Goal: Find specific page/section: Find specific page/section

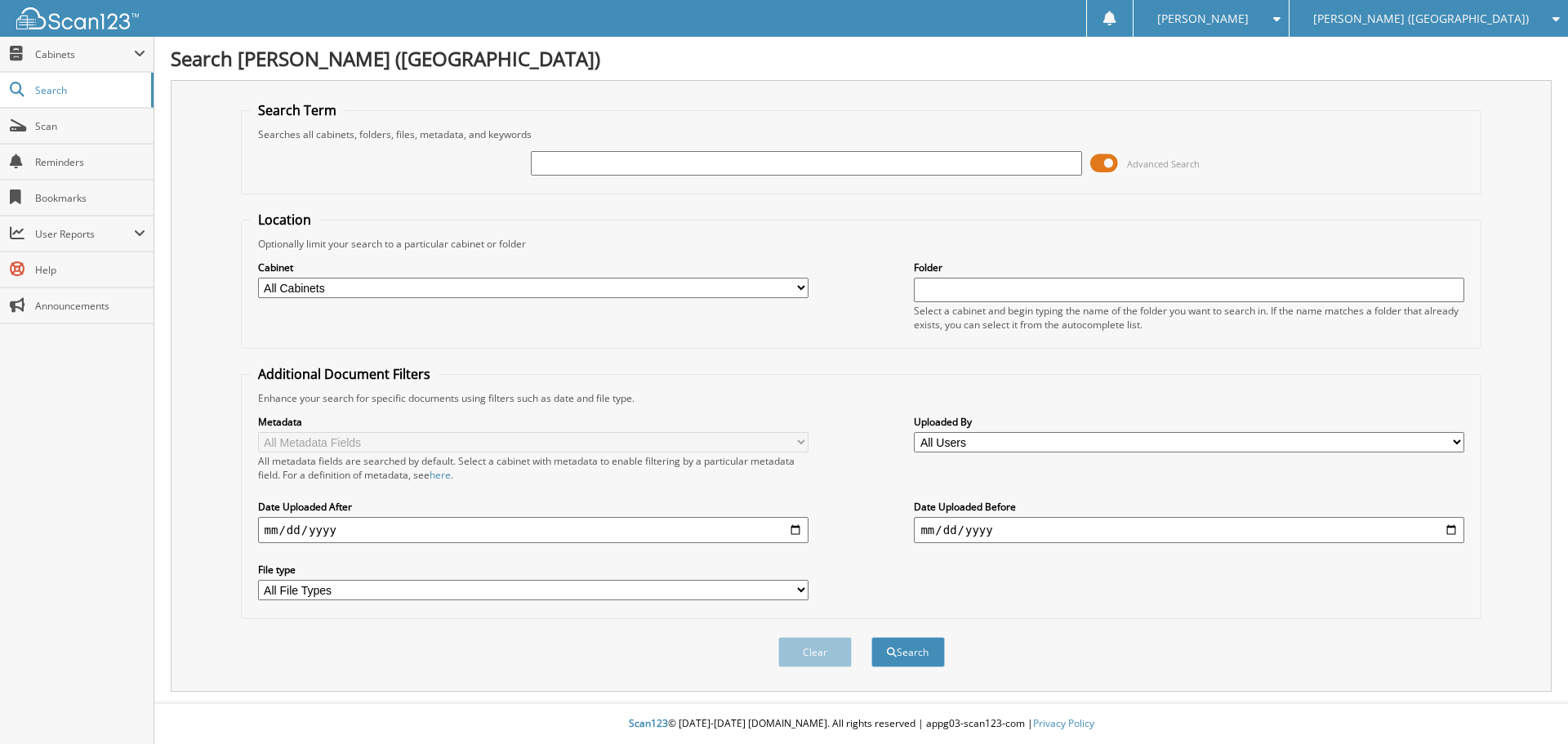
click at [797, 161] on input "text" at bounding box center [807, 163] width 551 height 24
type input "[PERSON_NAME]"
click at [918, 660] on button "Search" at bounding box center [908, 651] width 73 height 30
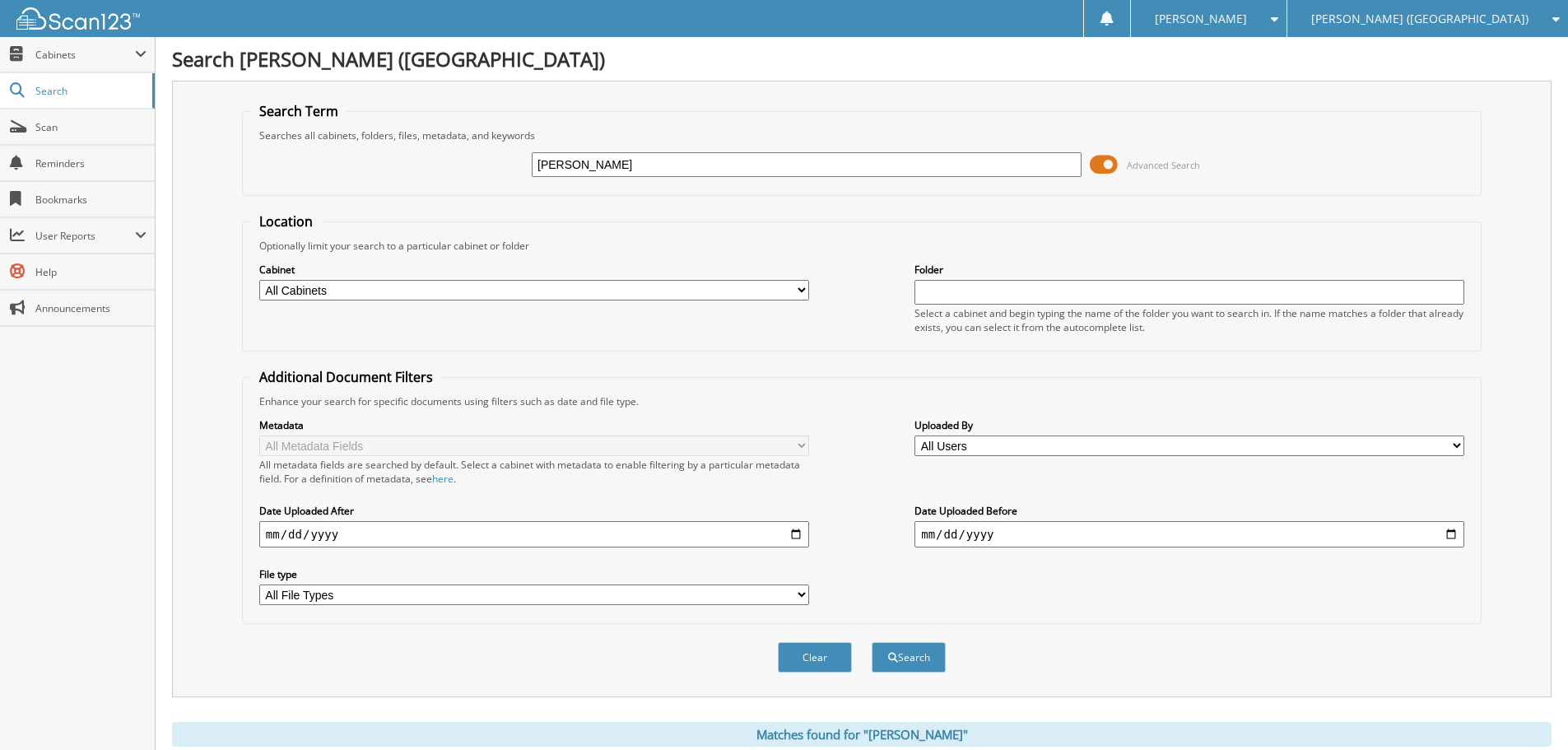
click at [1096, 172] on span at bounding box center [1103, 164] width 28 height 25
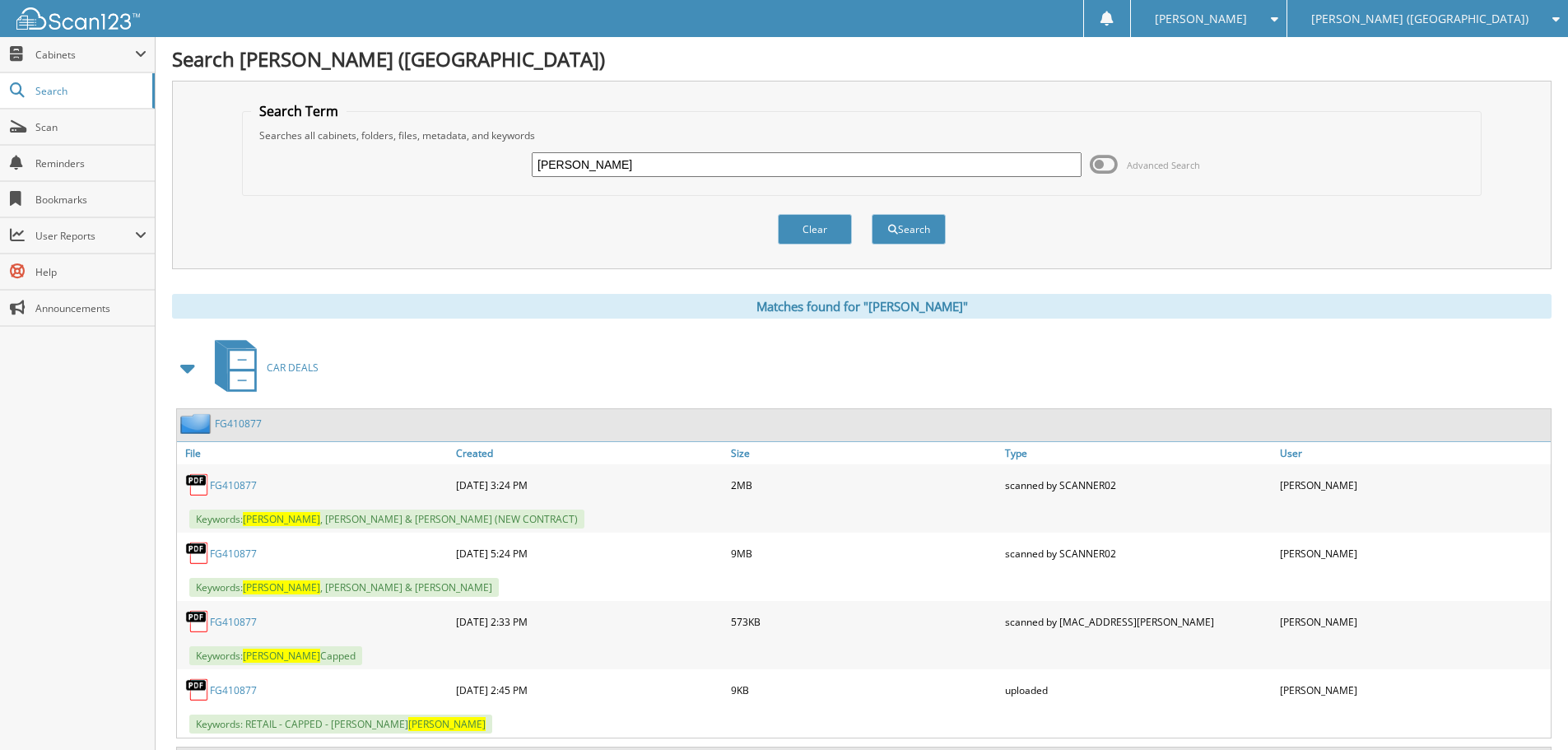
click at [1556, 15] on icon at bounding box center [1552, 18] width 15 height 12
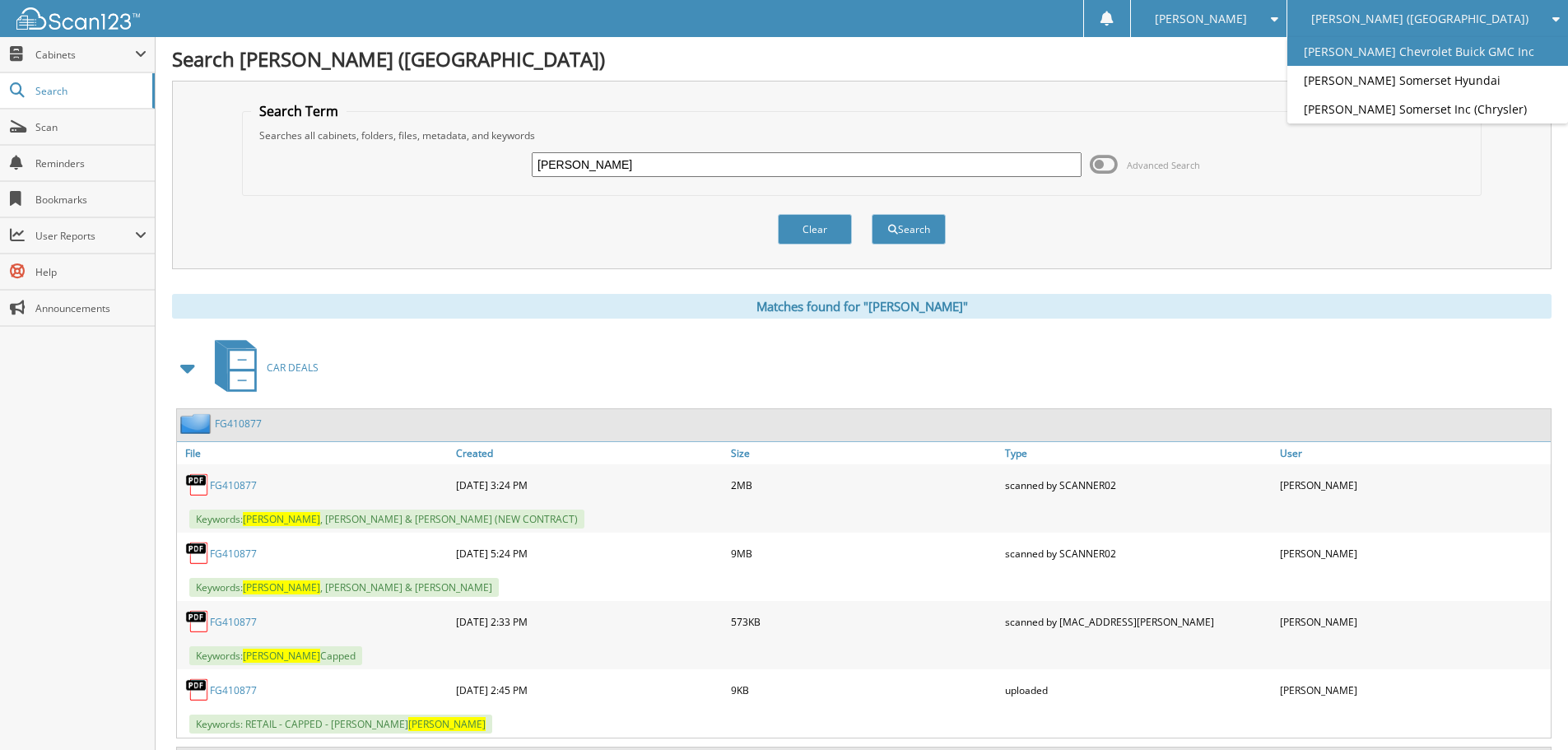
click at [1508, 46] on link "[PERSON_NAME] Chevrolet Buick GMC Inc" at bounding box center [1427, 52] width 280 height 29
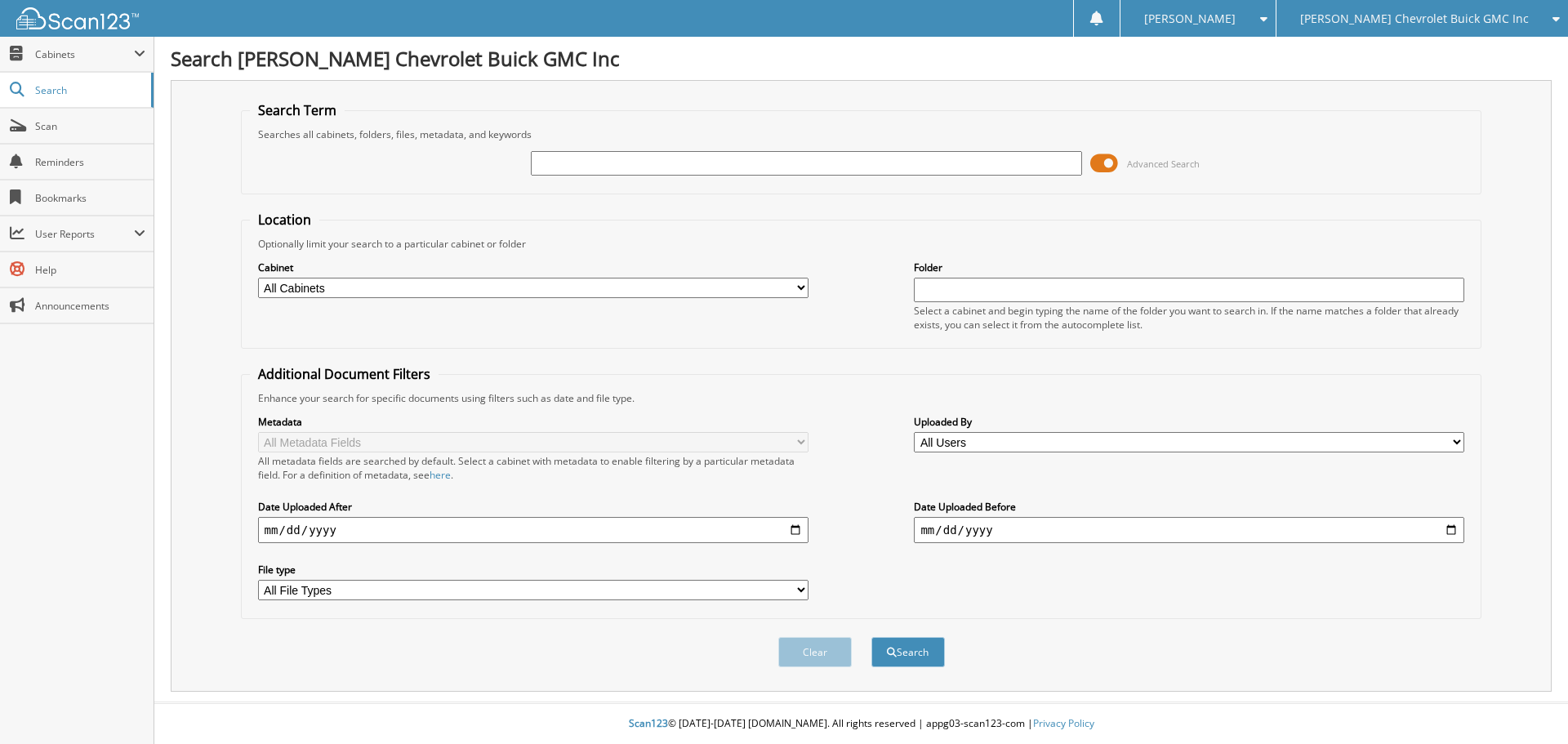
click at [573, 165] on input "text" at bounding box center [807, 163] width 551 height 24
type input "[PERSON_NAME]"
click at [894, 643] on button "Search" at bounding box center [908, 651] width 73 height 30
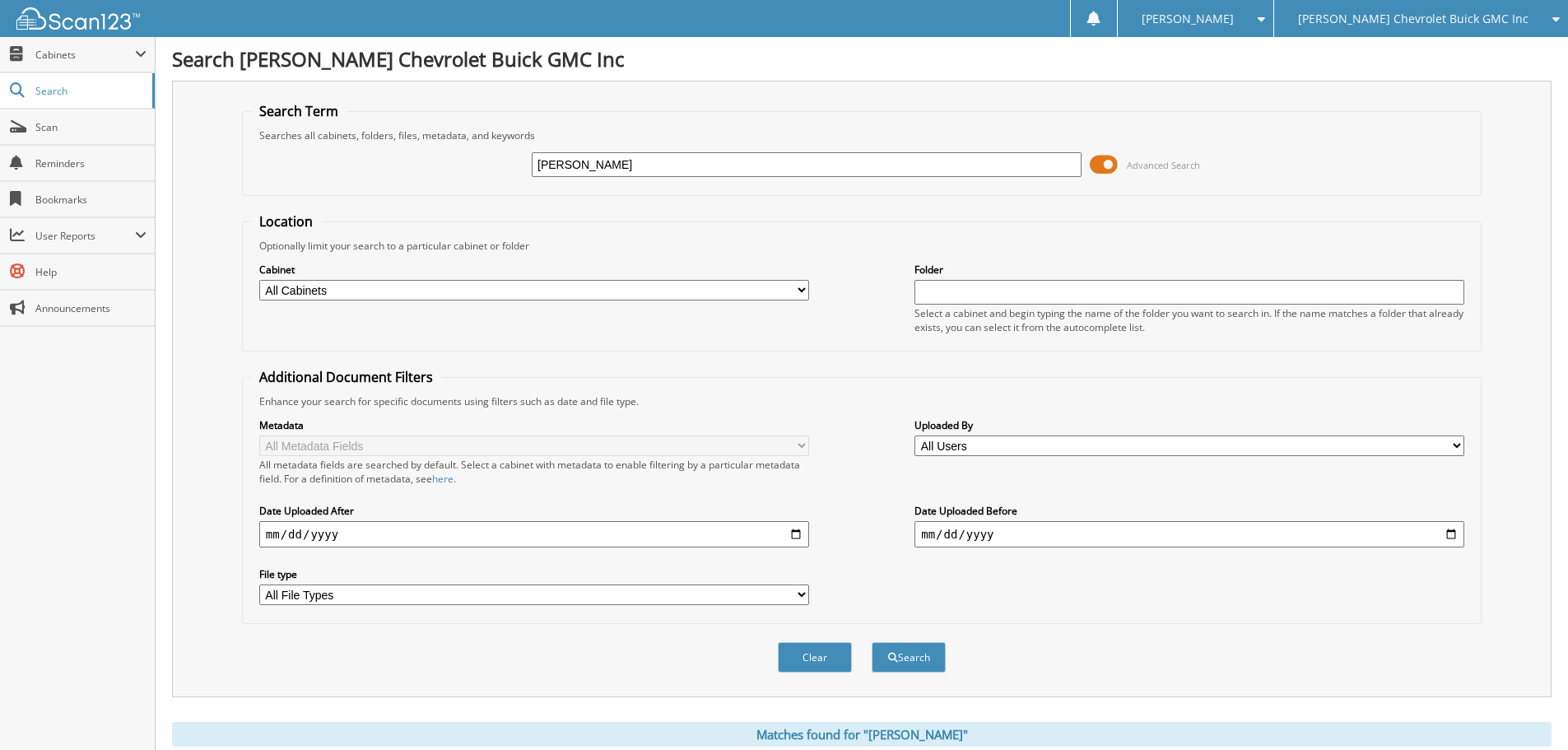
click at [1098, 165] on span at bounding box center [1103, 164] width 28 height 25
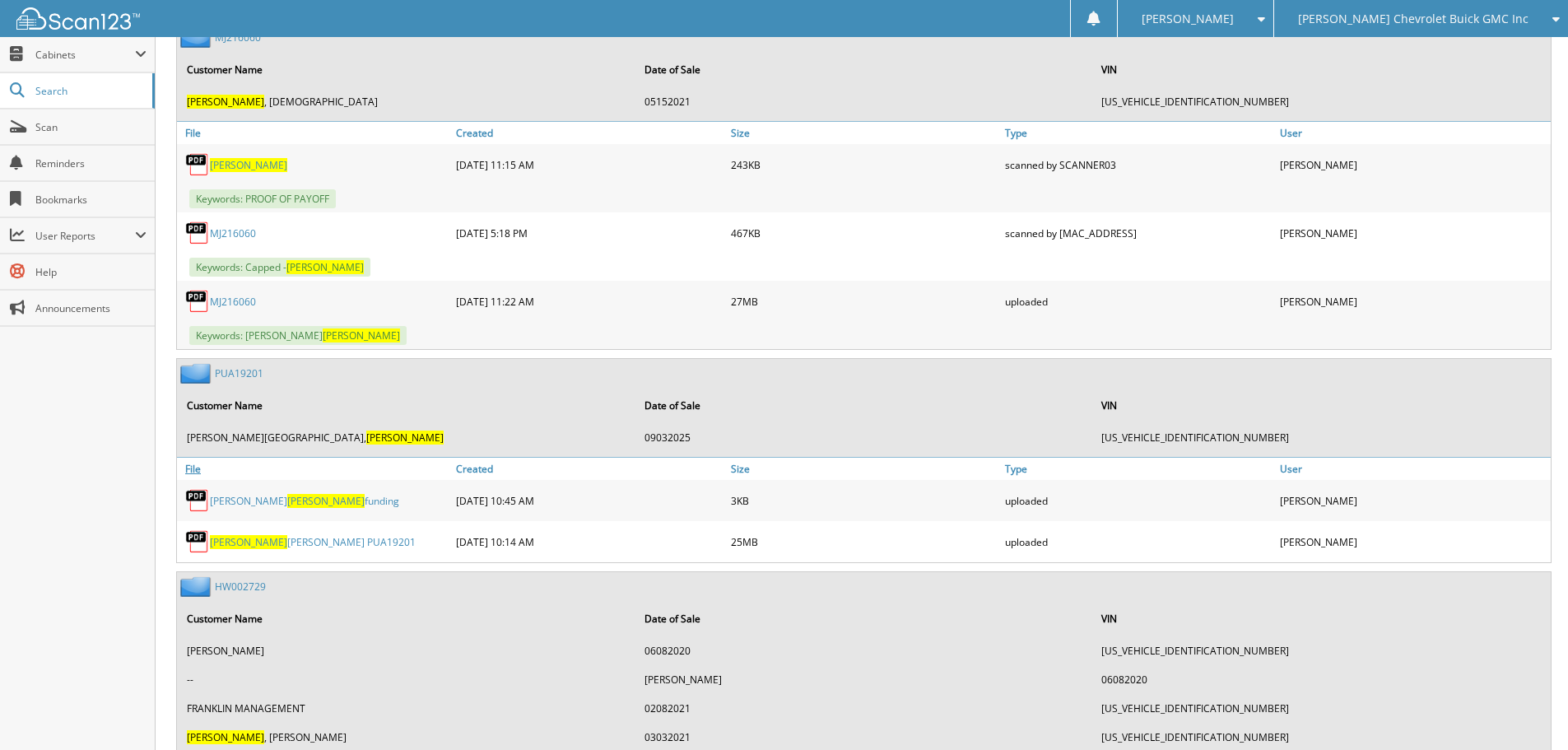
scroll to position [1975, 0]
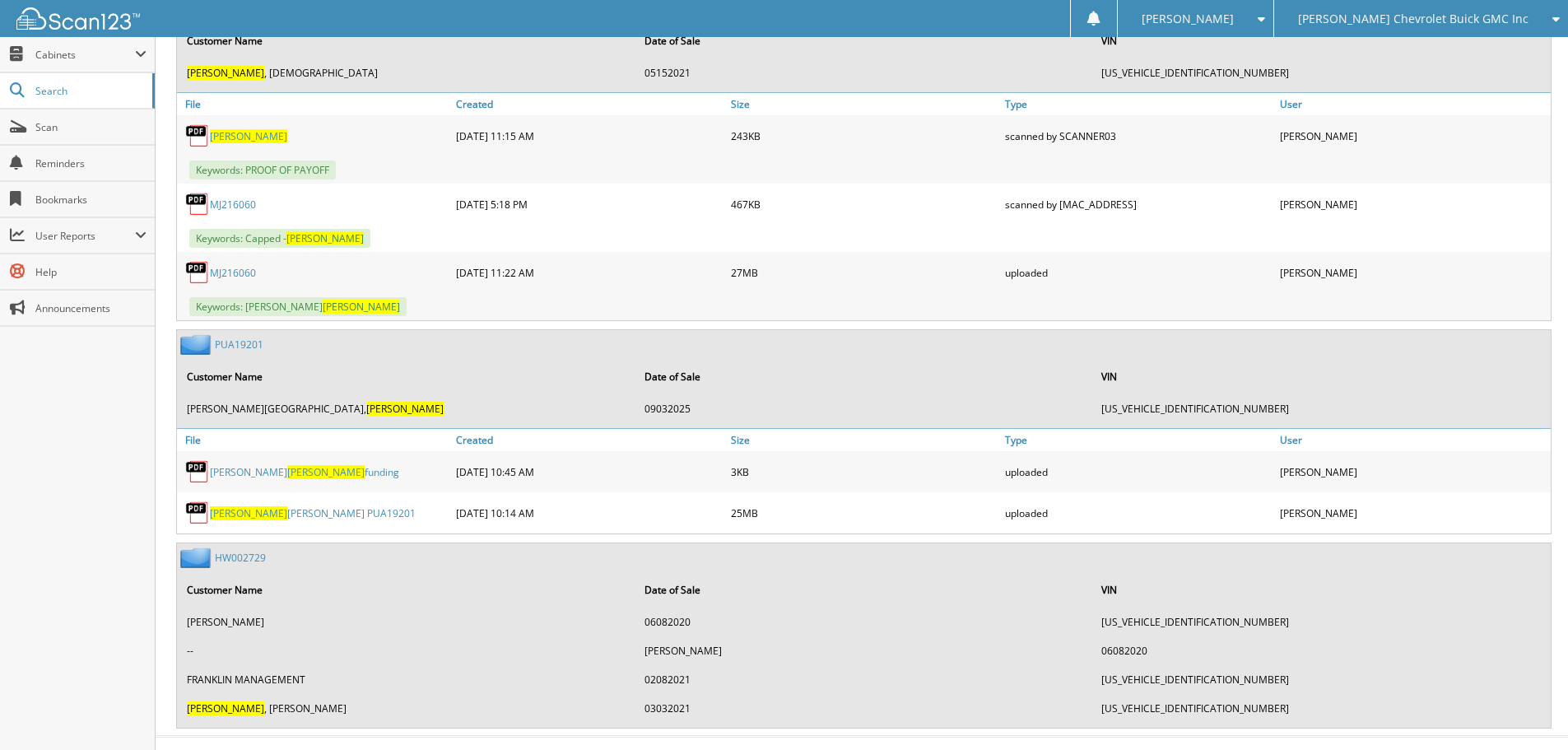
drag, startPoint x: 271, startPoint y: 512, endPoint x: 251, endPoint y: 515, distance: 20.2
click at [271, 512] on link "Abner Sanchez PUA19201" at bounding box center [313, 512] width 206 height 14
click at [1527, 15] on span "[PERSON_NAME] Chevrolet Buick GMC Inc" at bounding box center [1412, 18] width 230 height 10
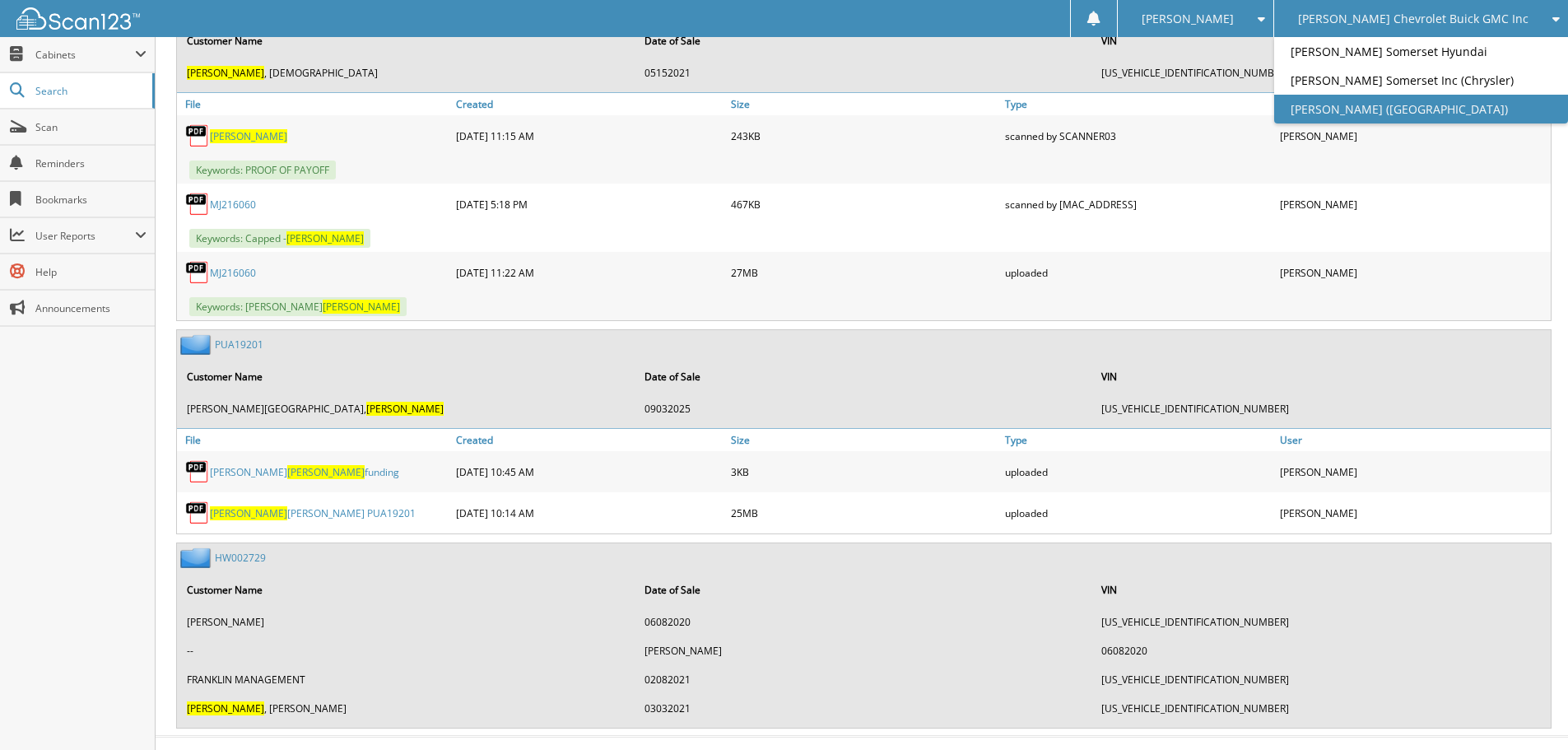
click at [1476, 103] on link "[PERSON_NAME] ([GEOGRAPHIC_DATA])" at bounding box center [1421, 109] width 294 height 29
